Goal: Check status

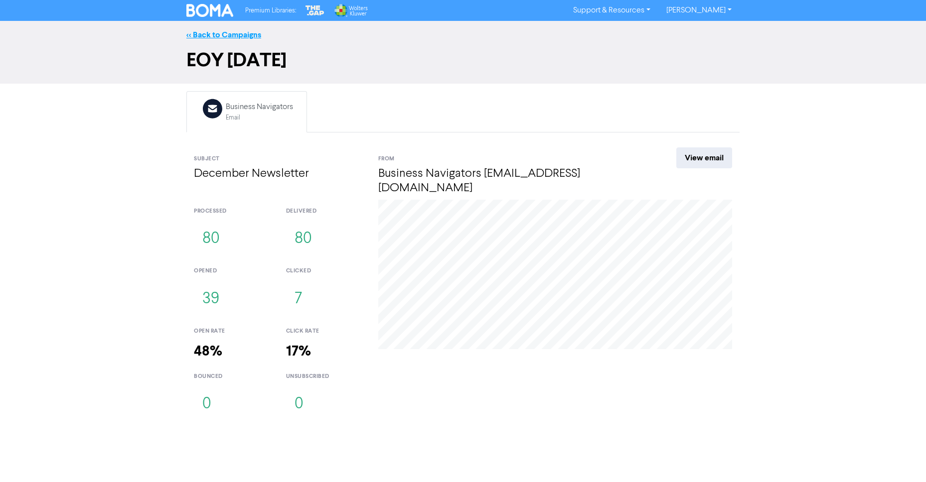
click at [220, 34] on link "<< Back to Campaigns" at bounding box center [223, 35] width 75 height 10
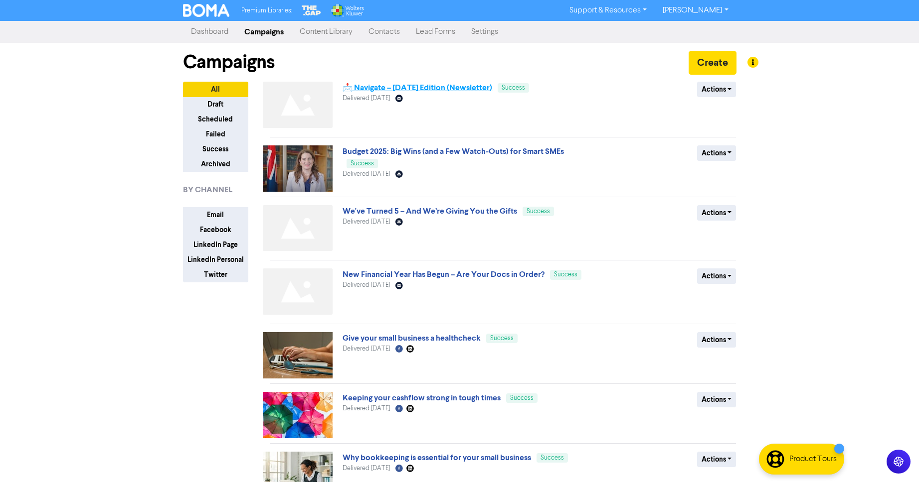
click at [436, 86] on link "📩 Navigate – [DATE] Edition (Newsletter)" at bounding box center [417, 88] width 150 height 10
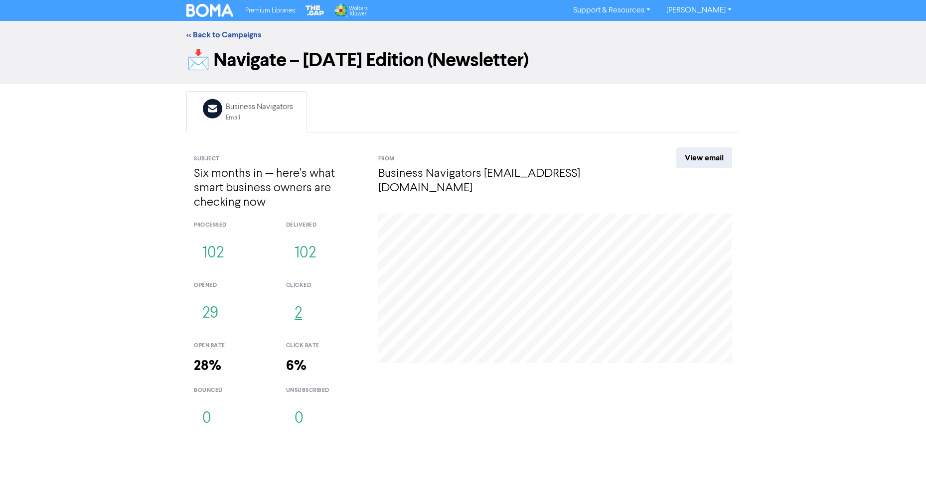
click at [301, 315] on button "2" at bounding box center [298, 314] width 24 height 33
click at [208, 313] on button "29" at bounding box center [210, 314] width 33 height 33
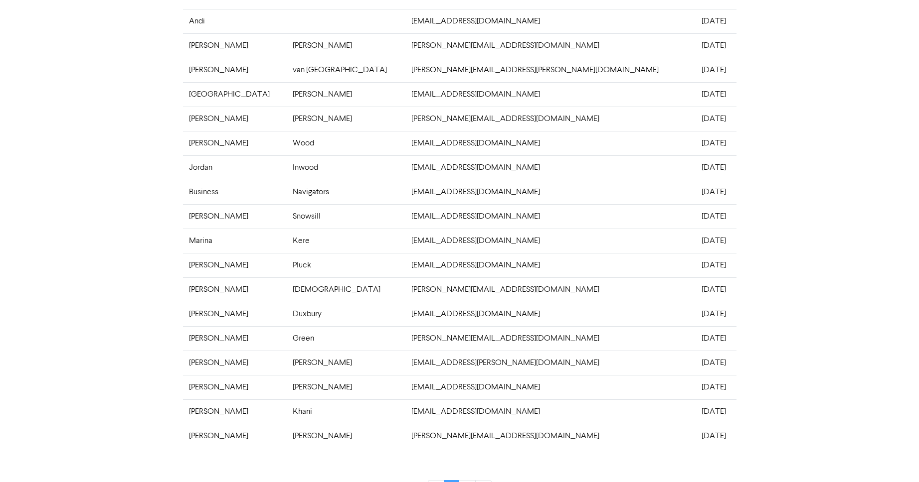
scroll to position [162, 0]
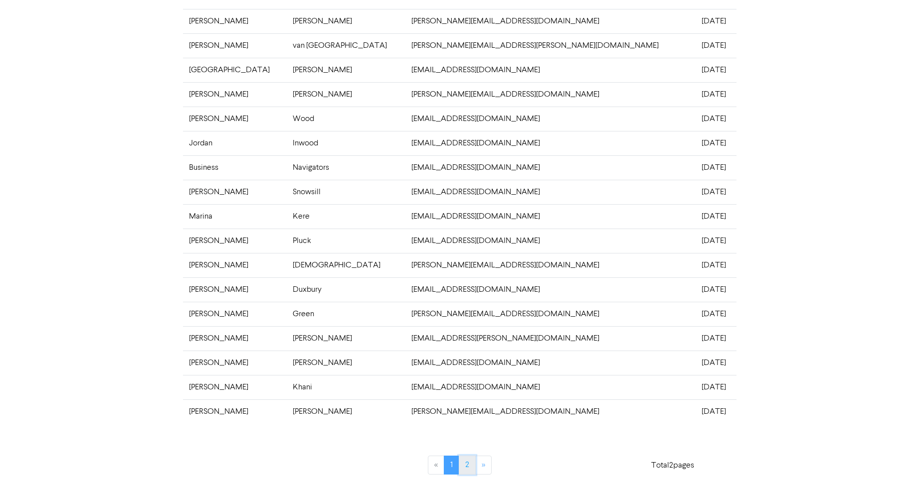
click at [465, 465] on link "2" at bounding box center [467, 465] width 17 height 19
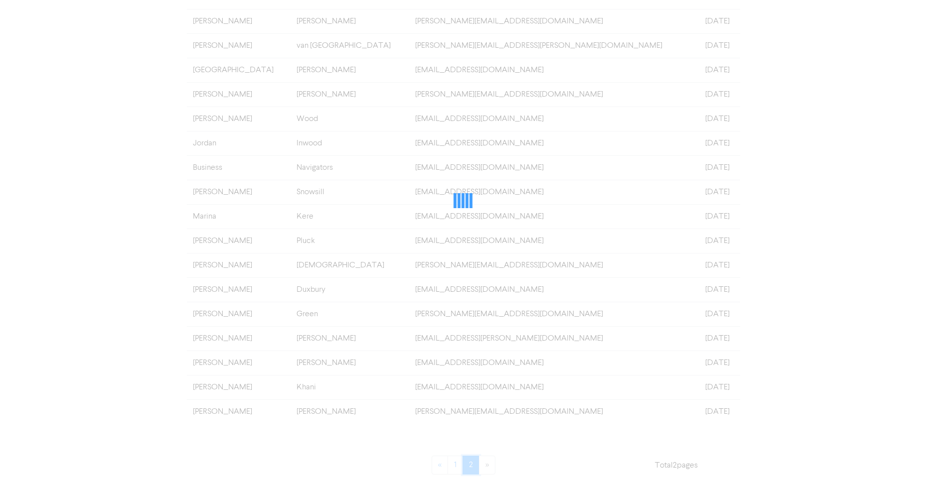
scroll to position [0, 0]
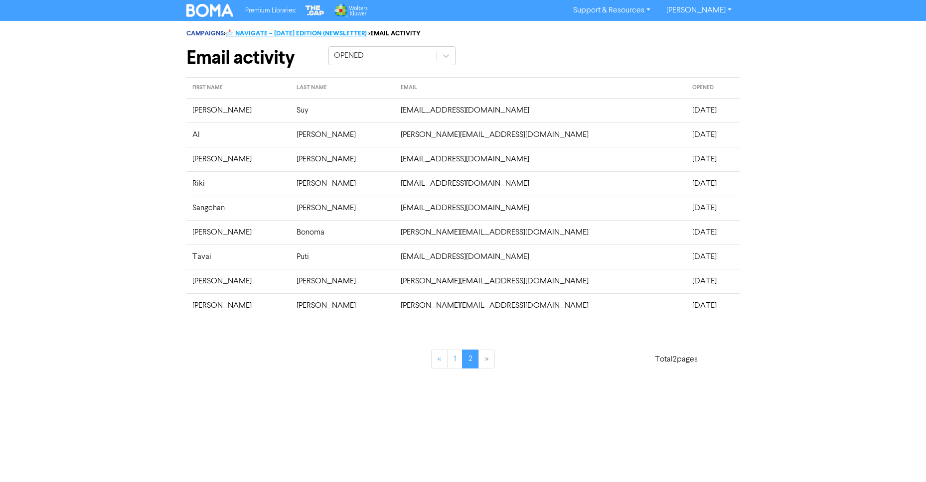
click at [324, 35] on link "📩 NAVIGATE – [DATE] EDITION (NEWSLETTER)" at bounding box center [296, 33] width 141 height 8
